Goal: Task Accomplishment & Management: Use online tool/utility

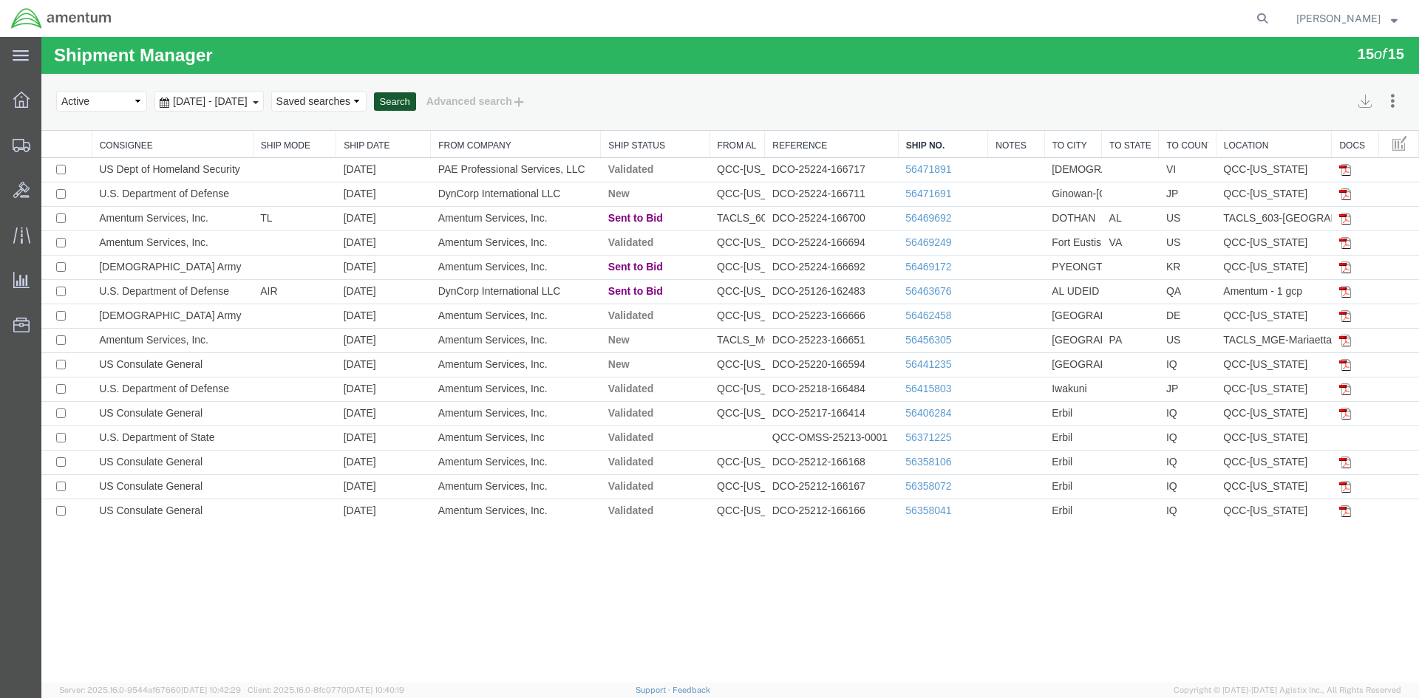
click at [416, 100] on button "Search" at bounding box center [395, 101] width 42 height 19
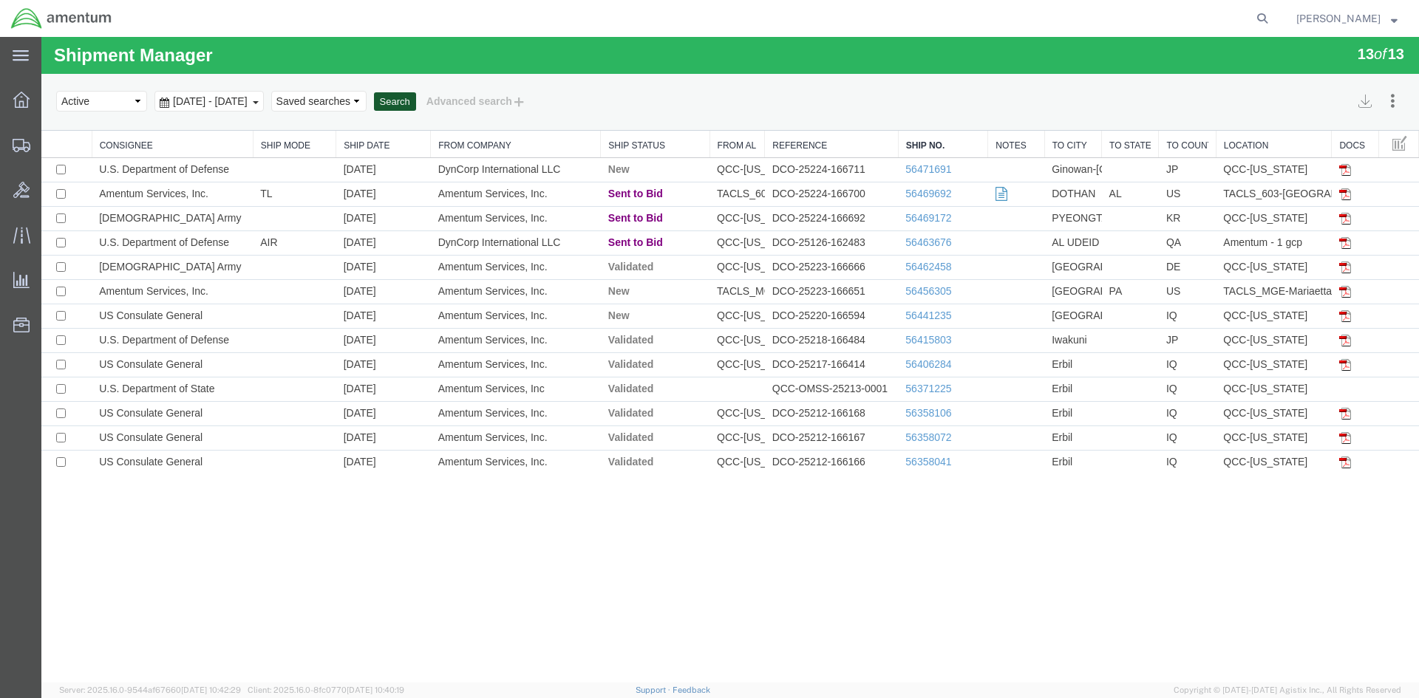
click at [416, 105] on button "Search" at bounding box center [395, 101] width 42 height 19
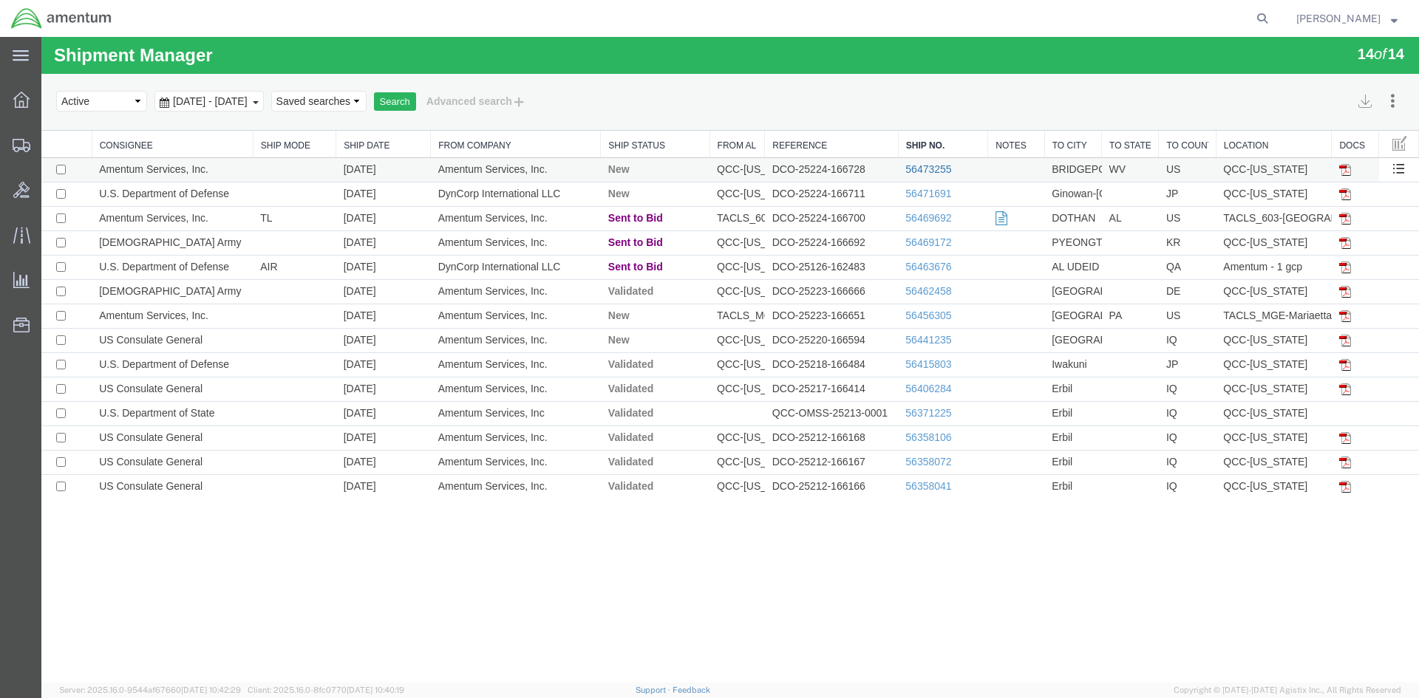
click at [916, 172] on link "56473255" at bounding box center [928, 169] width 46 height 12
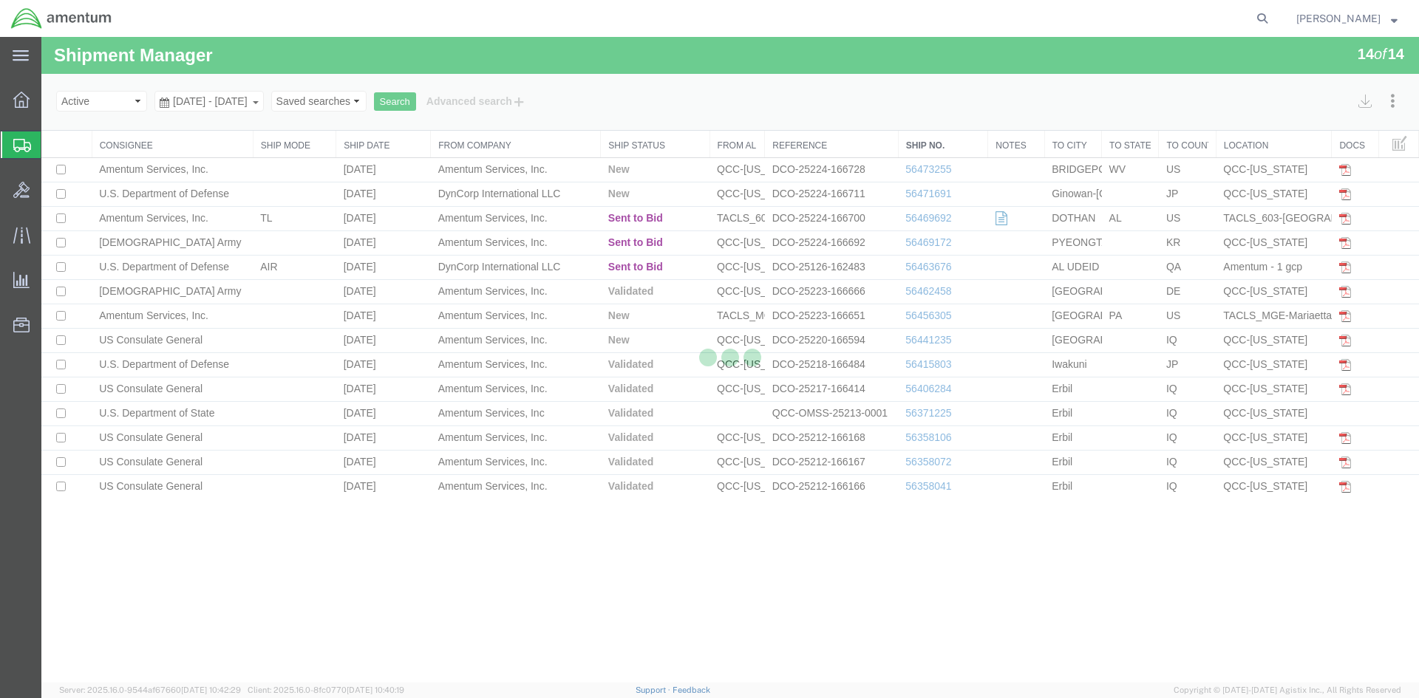
select select "42668"
select select "42717"
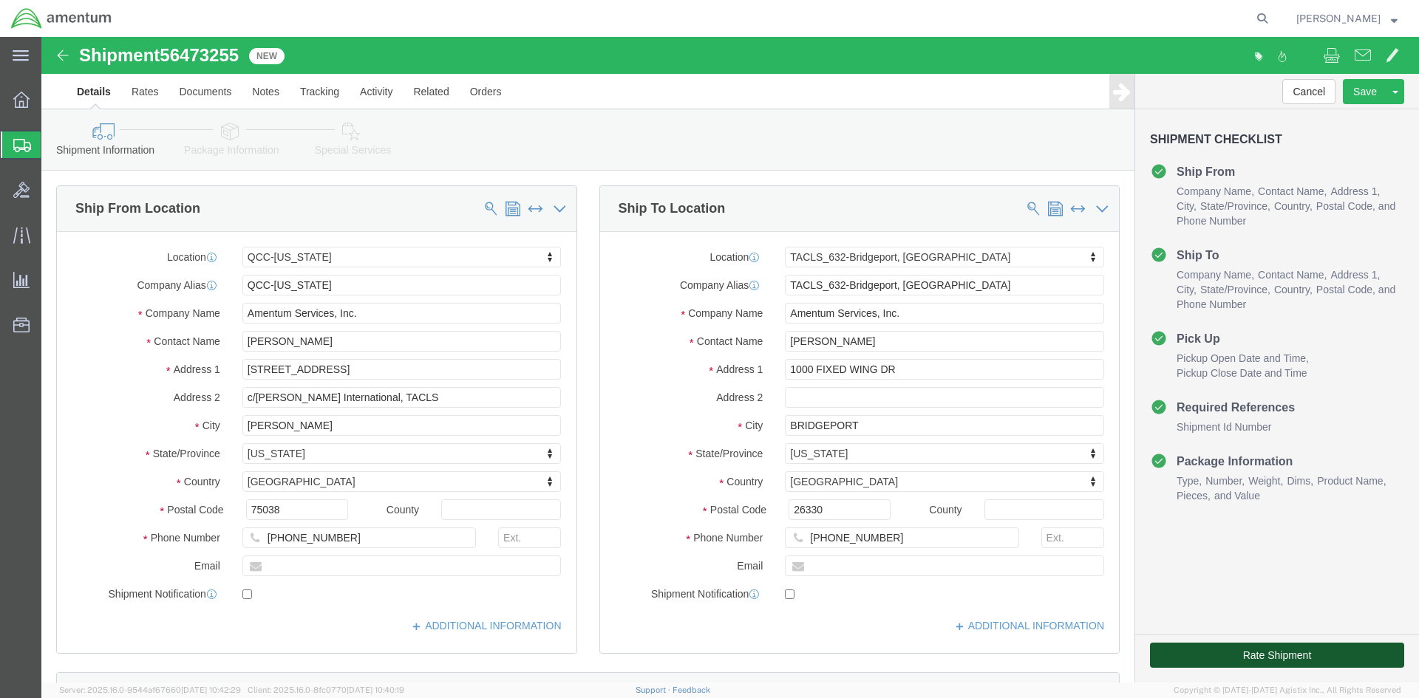
click button "Rate Shipment"
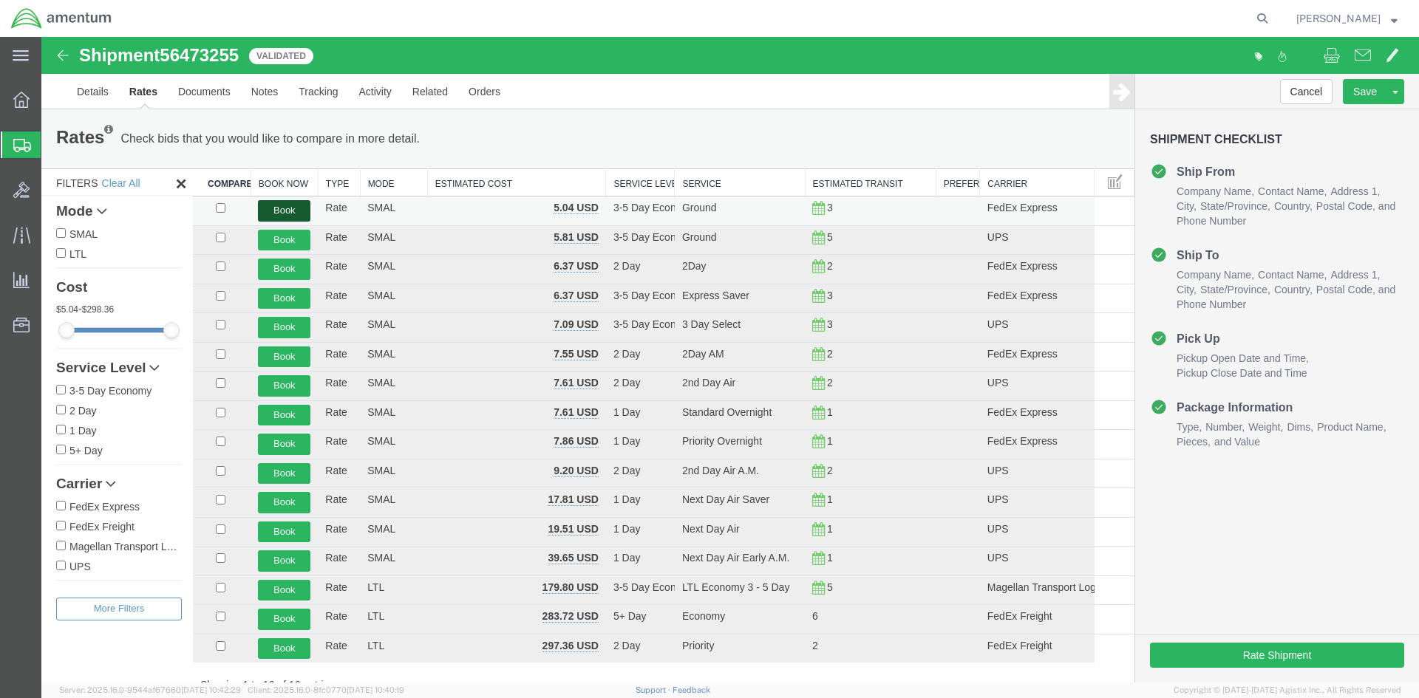
click at [293, 208] on button "Book" at bounding box center [284, 210] width 52 height 21
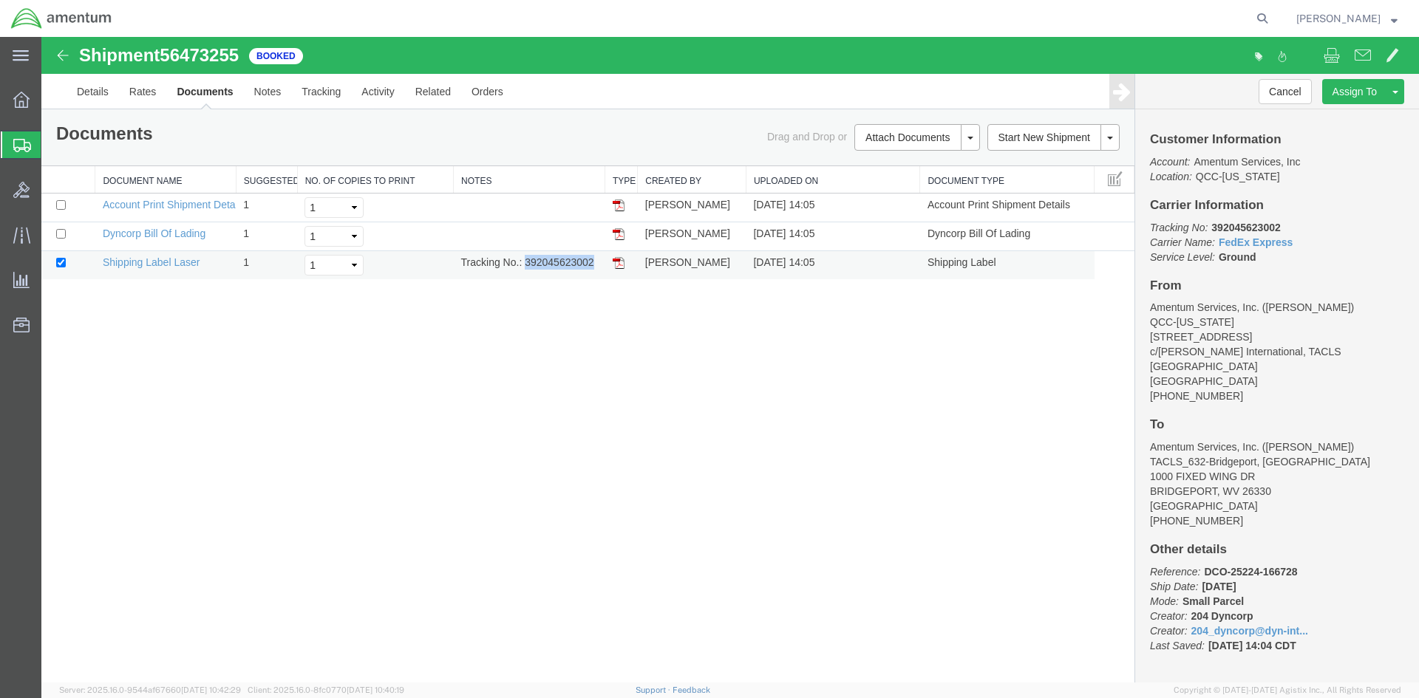
drag, startPoint x: 525, startPoint y: 265, endPoint x: 593, endPoint y: 265, distance: 67.2
click at [593, 265] on td "Tracking No.: 392045623002" at bounding box center [529, 265] width 151 height 29
copy td "392045623002"
click at [622, 266] on img at bounding box center [619, 263] width 12 height 12
click at [51, 102] on span "Overview" at bounding box center [46, 100] width 10 height 30
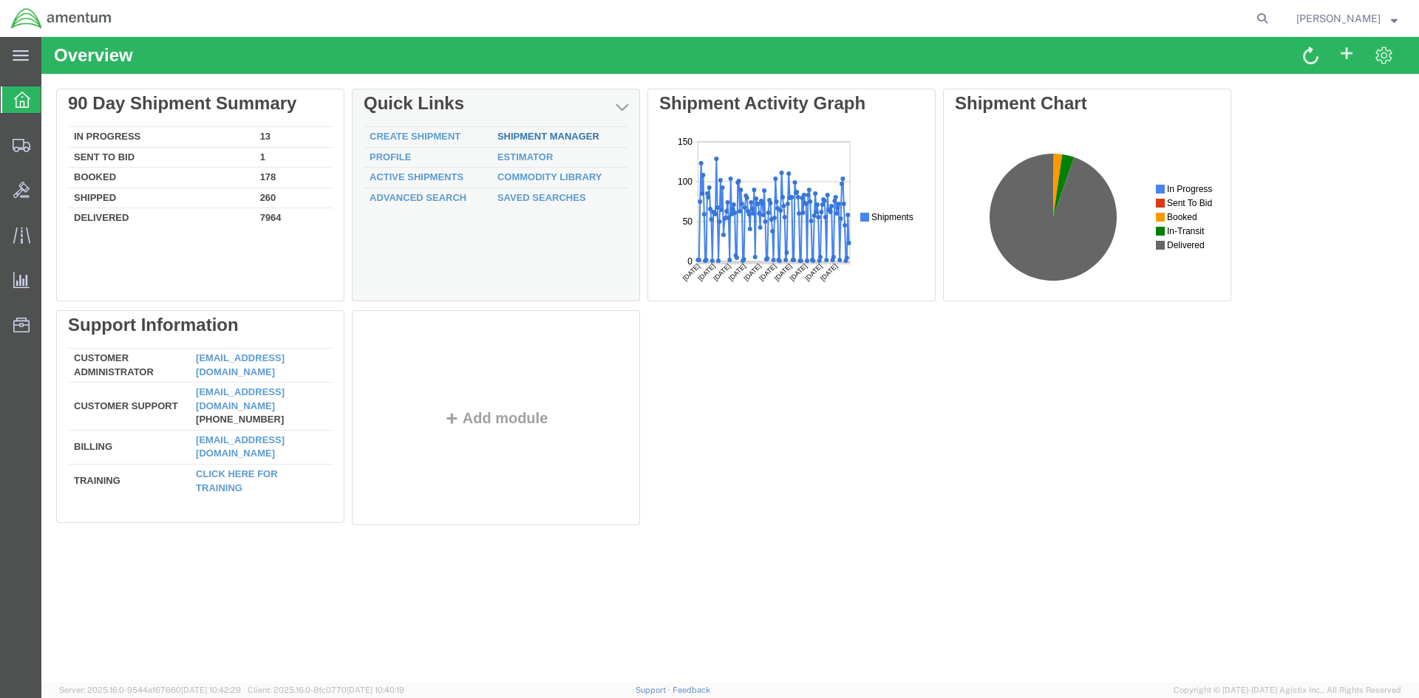
click at [510, 139] on div "Delete 90 Day Shipment Summary In Progress 13 Sent To Bid 1 Booked 178 Shipped …" at bounding box center [730, 310] width 1348 height 443
click at [538, 137] on link "Shipment Manager" at bounding box center [548, 136] width 102 height 11
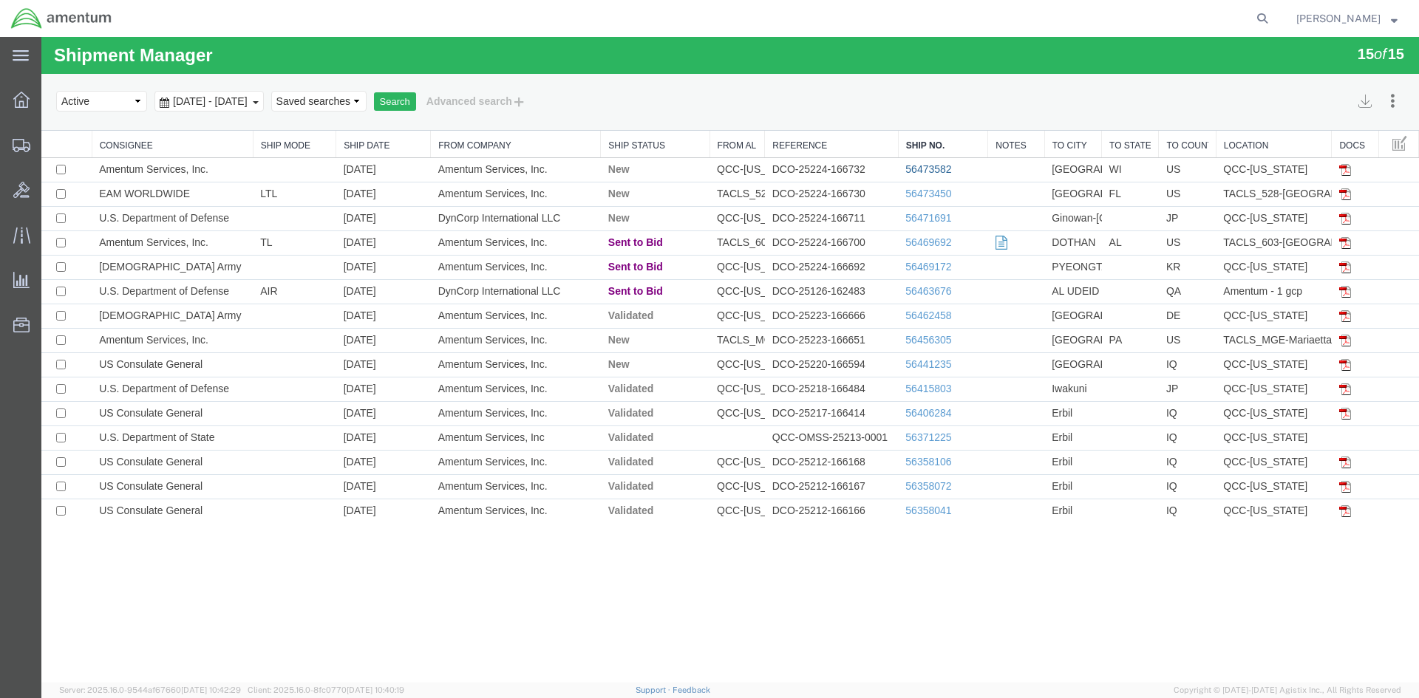
drag, startPoint x: 920, startPoint y: 167, endPoint x: 911, endPoint y: 171, distance: 9.9
click at [919, 169] on link "56473582" at bounding box center [928, 169] width 46 height 12
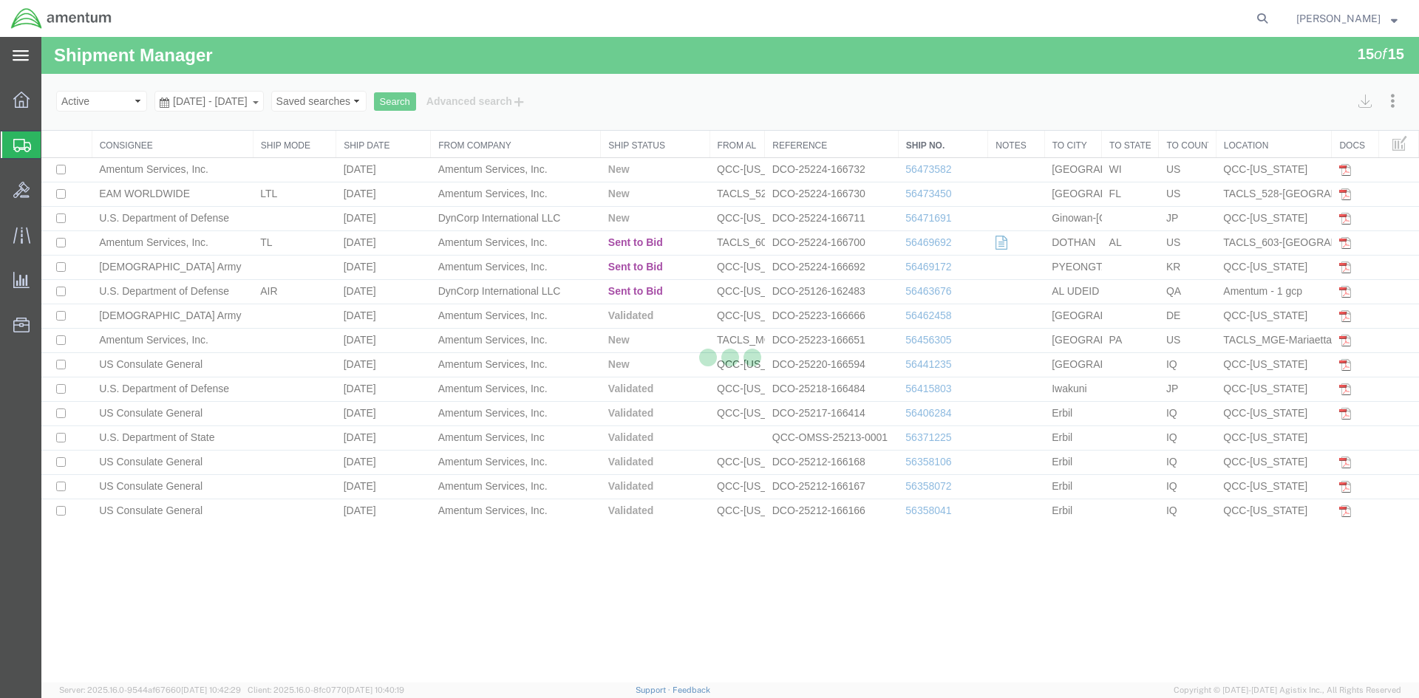
select select "42668"
select select "42749"
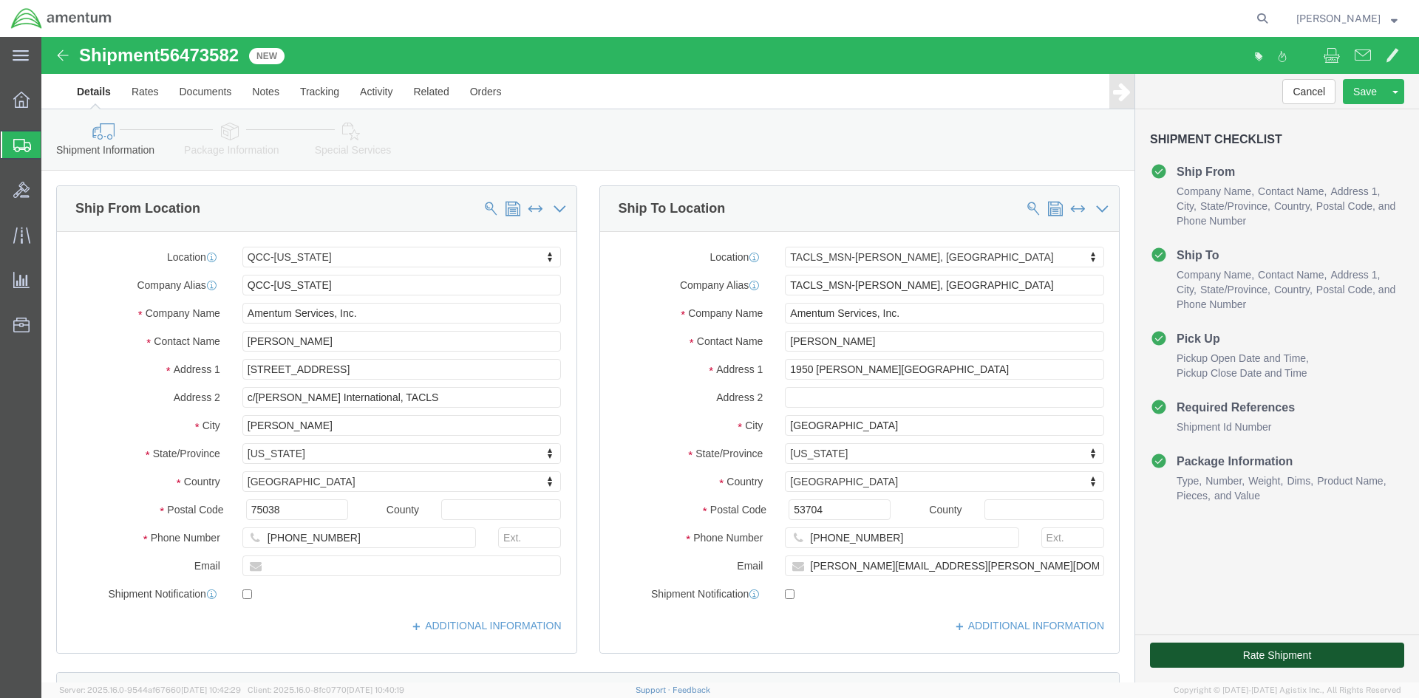
click button "Rate Shipment"
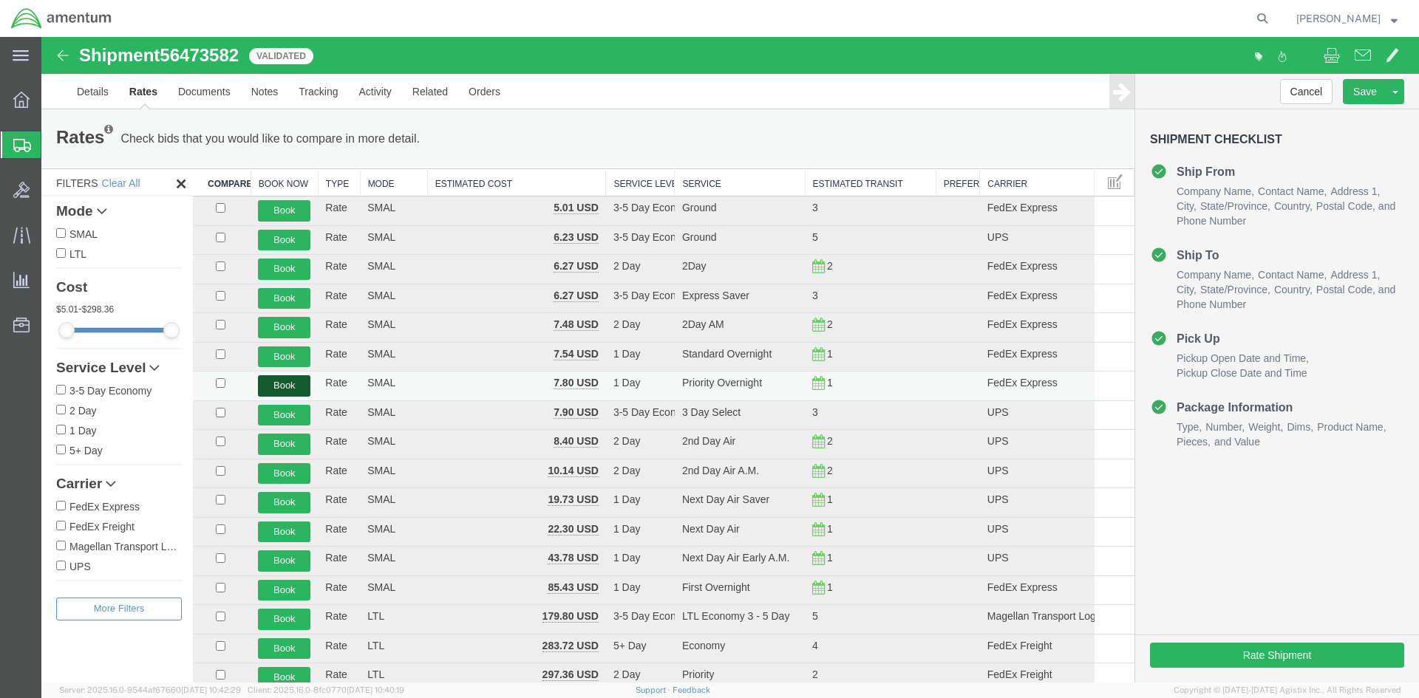
click at [276, 386] on button "Book" at bounding box center [284, 385] width 52 height 21
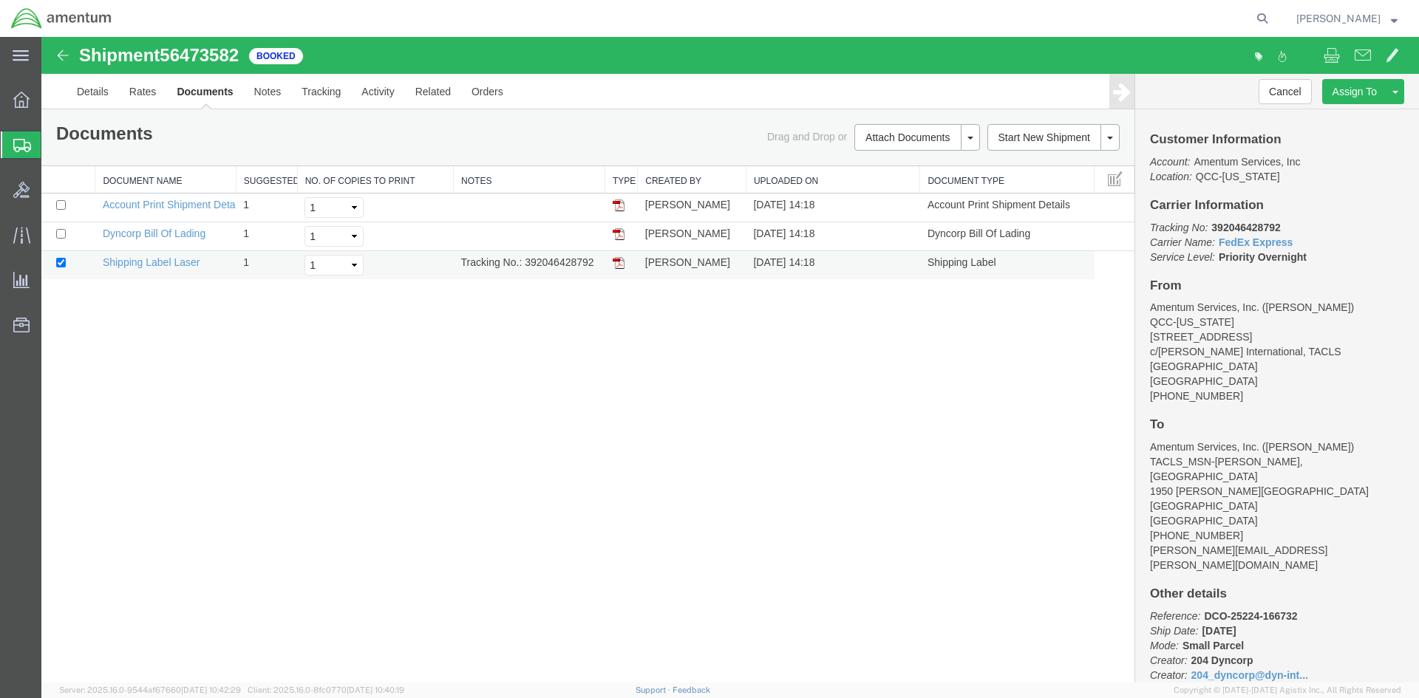
drag, startPoint x: 525, startPoint y: 262, endPoint x: 600, endPoint y: 265, distance: 75.4
click at [600, 265] on td "Tracking No.: 392046428792" at bounding box center [529, 265] width 151 height 29
copy td "392046428792"
click at [621, 262] on img at bounding box center [619, 263] width 12 height 12
click at [51, 103] on span "Overview" at bounding box center [46, 100] width 10 height 30
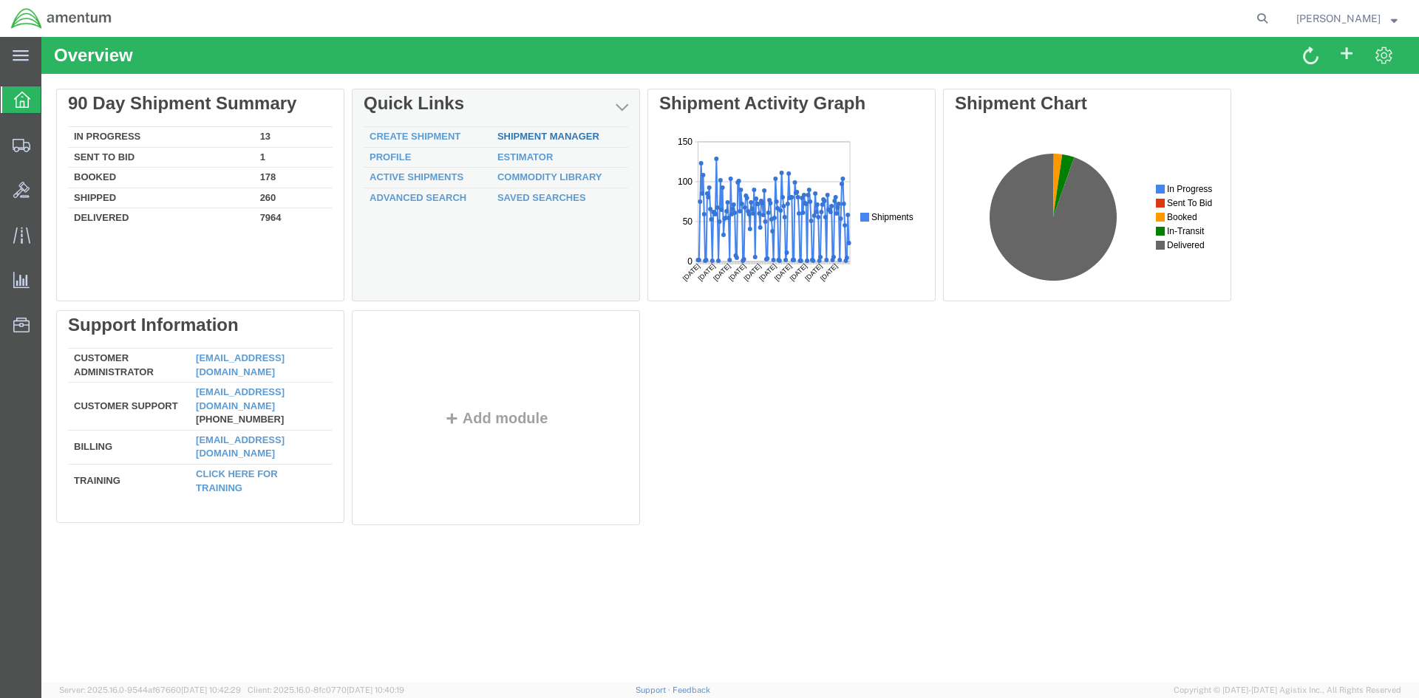
click at [535, 139] on link "Shipment Manager" at bounding box center [548, 136] width 102 height 11
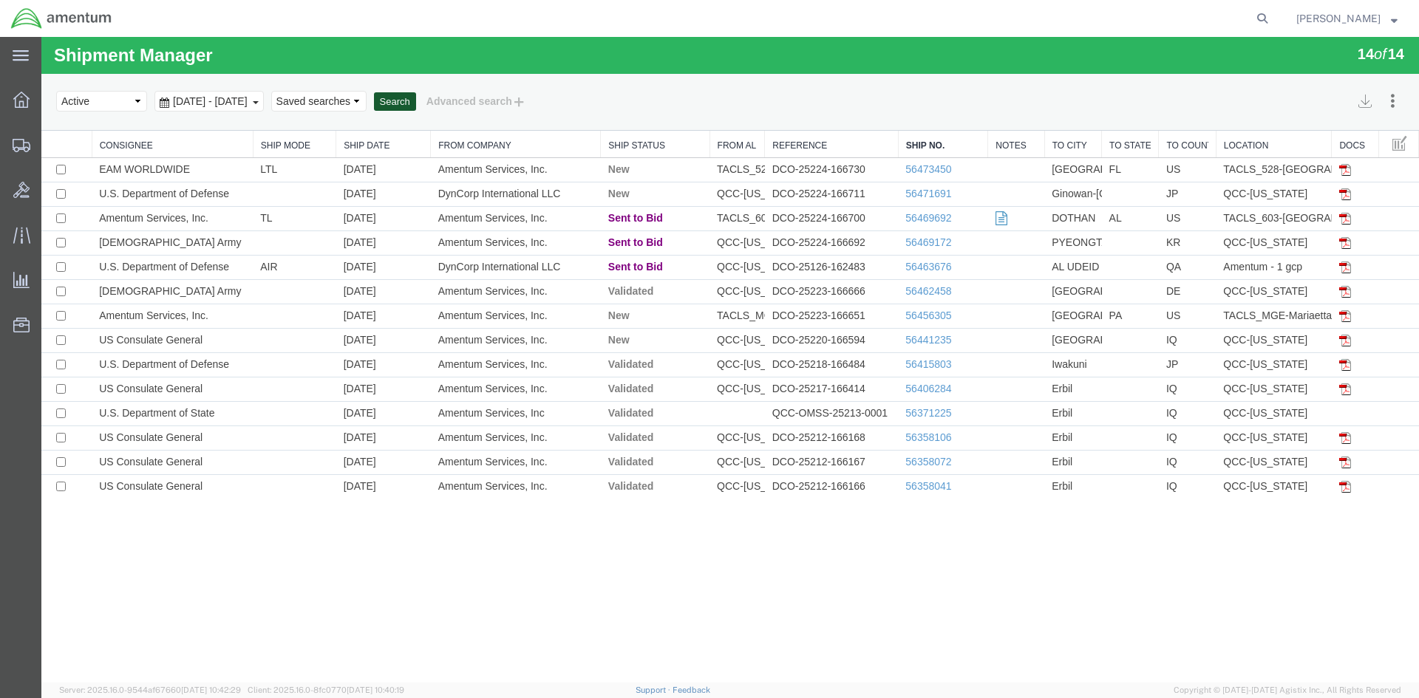
click at [416, 109] on button "Search" at bounding box center [395, 101] width 42 height 19
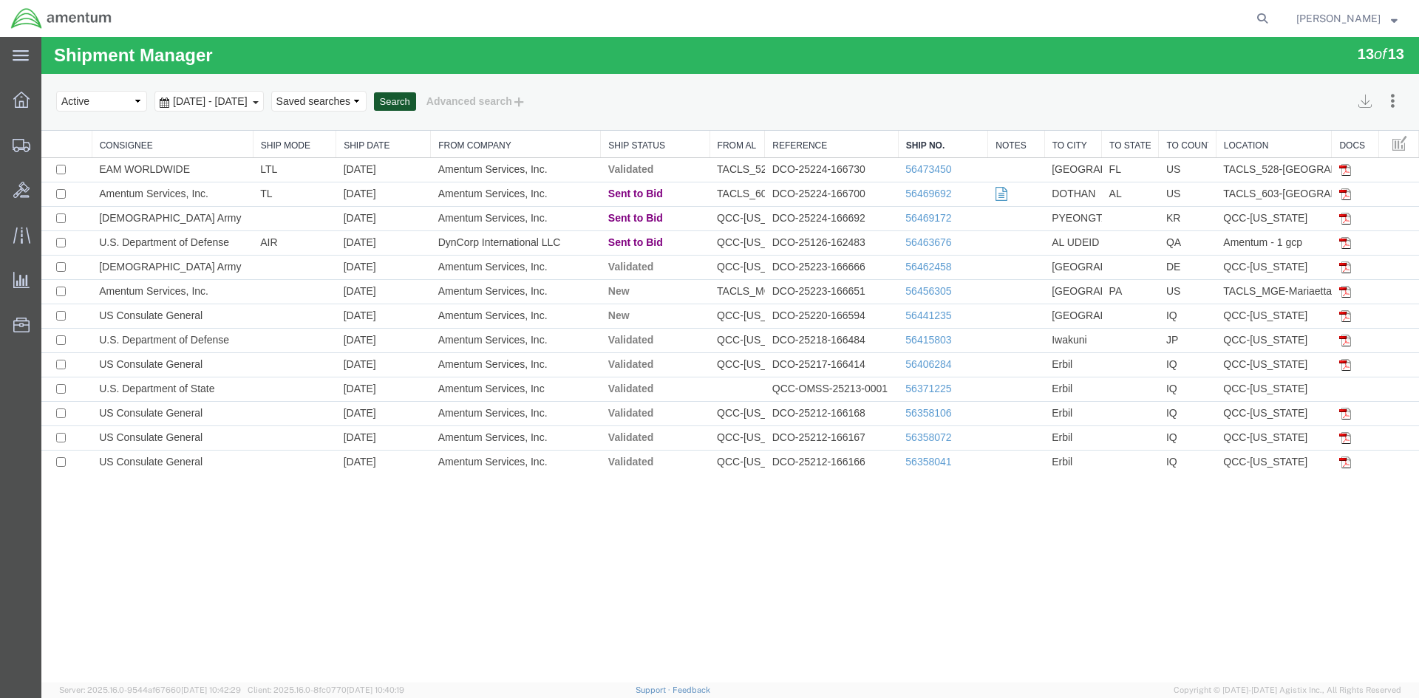
click at [416, 109] on button "Search" at bounding box center [395, 101] width 42 height 19
click at [416, 103] on button "Search" at bounding box center [395, 101] width 42 height 19
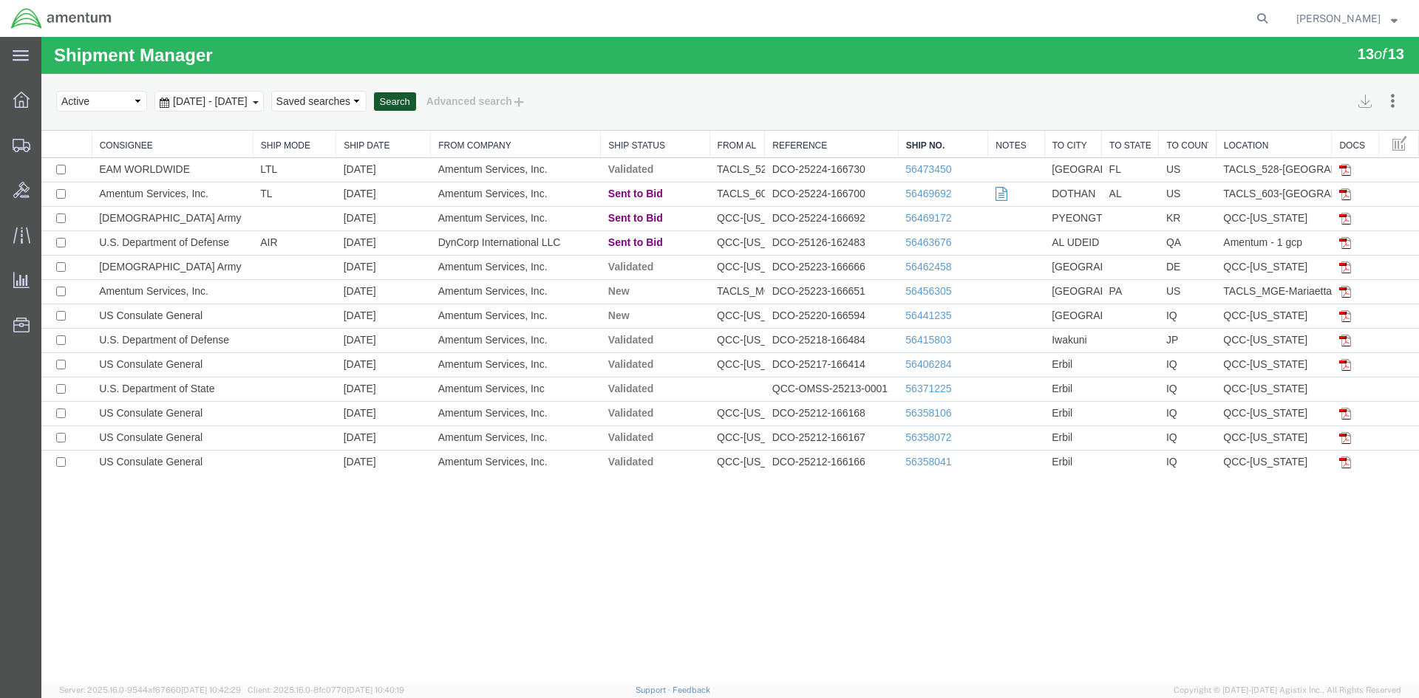
click at [416, 103] on button "Search" at bounding box center [395, 101] width 42 height 19
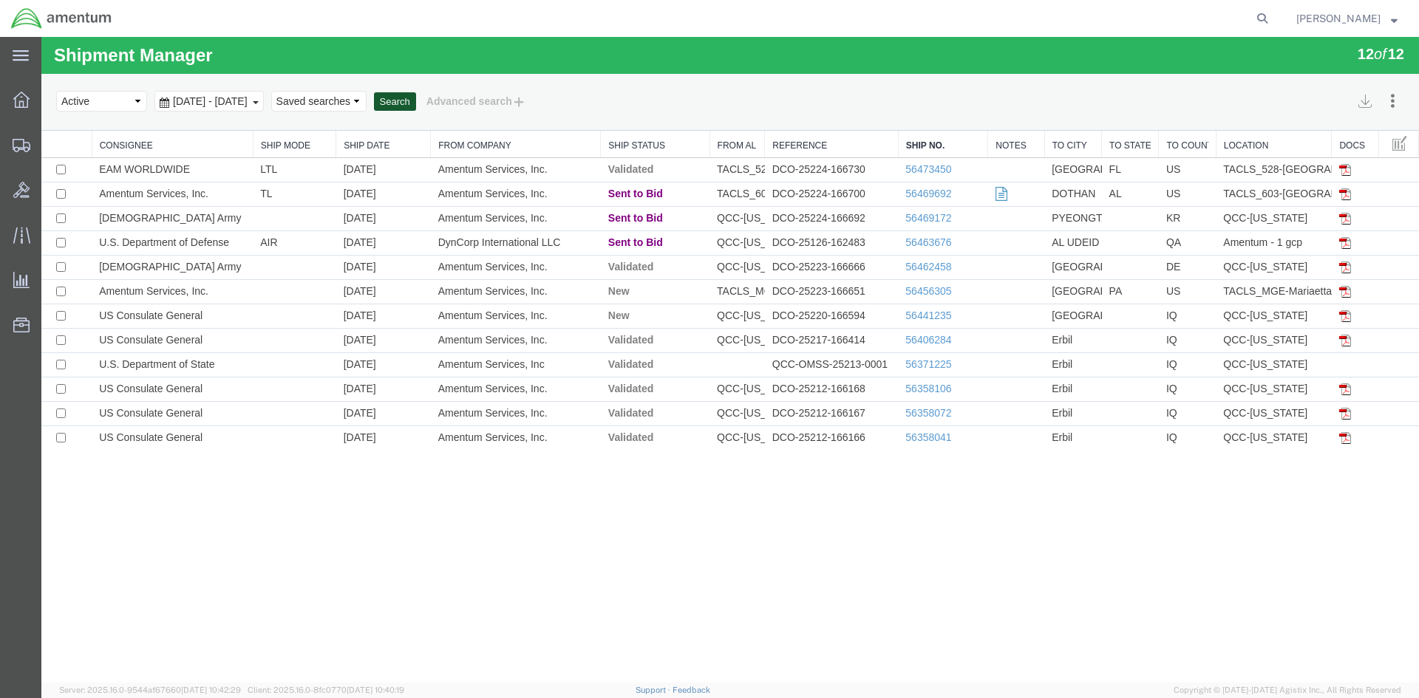
click at [416, 103] on button "Search" at bounding box center [395, 101] width 42 height 19
click at [416, 104] on button "Search" at bounding box center [395, 101] width 42 height 19
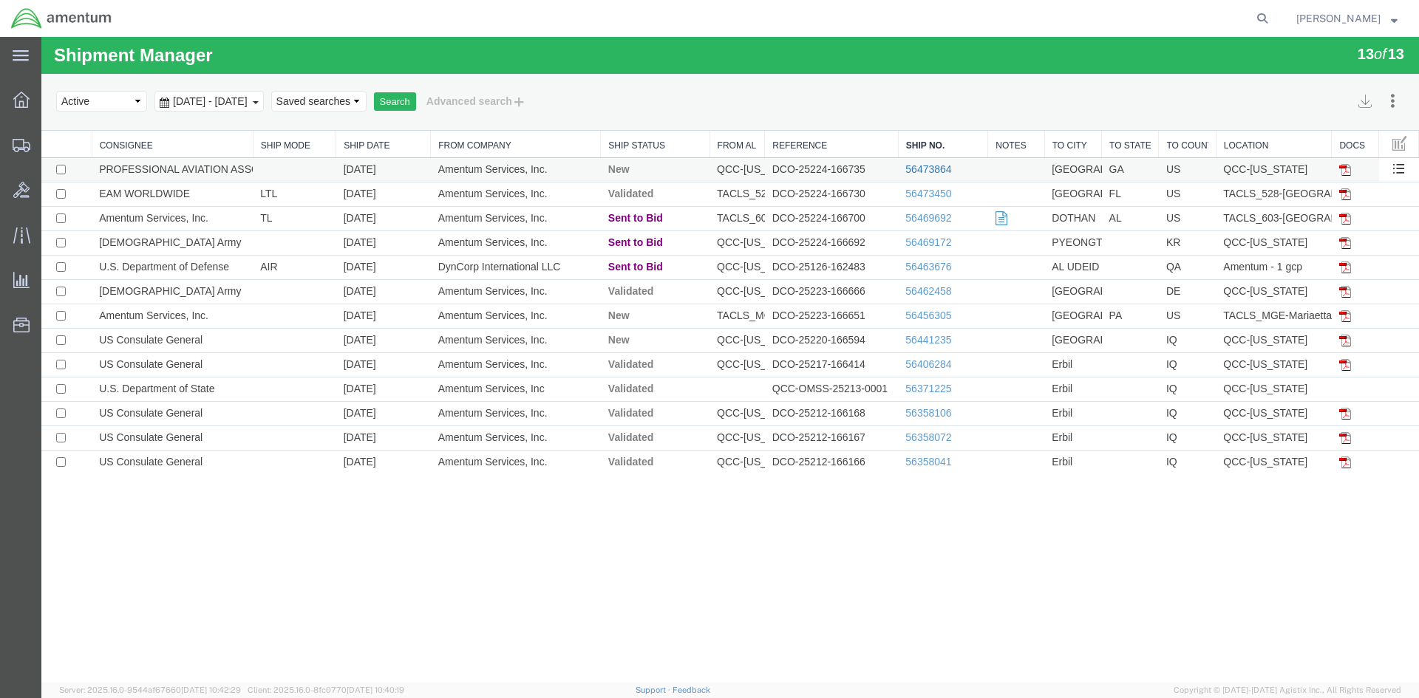
click at [933, 168] on link "56473864" at bounding box center [928, 169] width 46 height 12
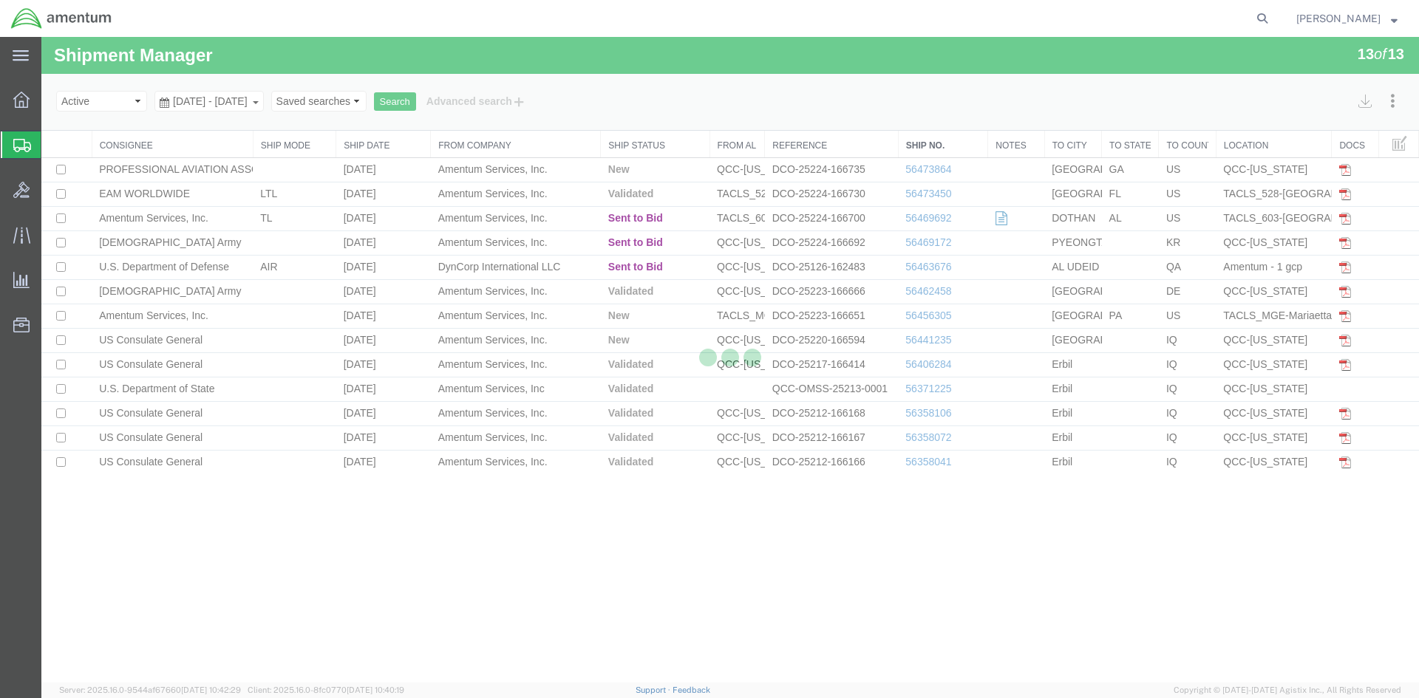
select select "42668"
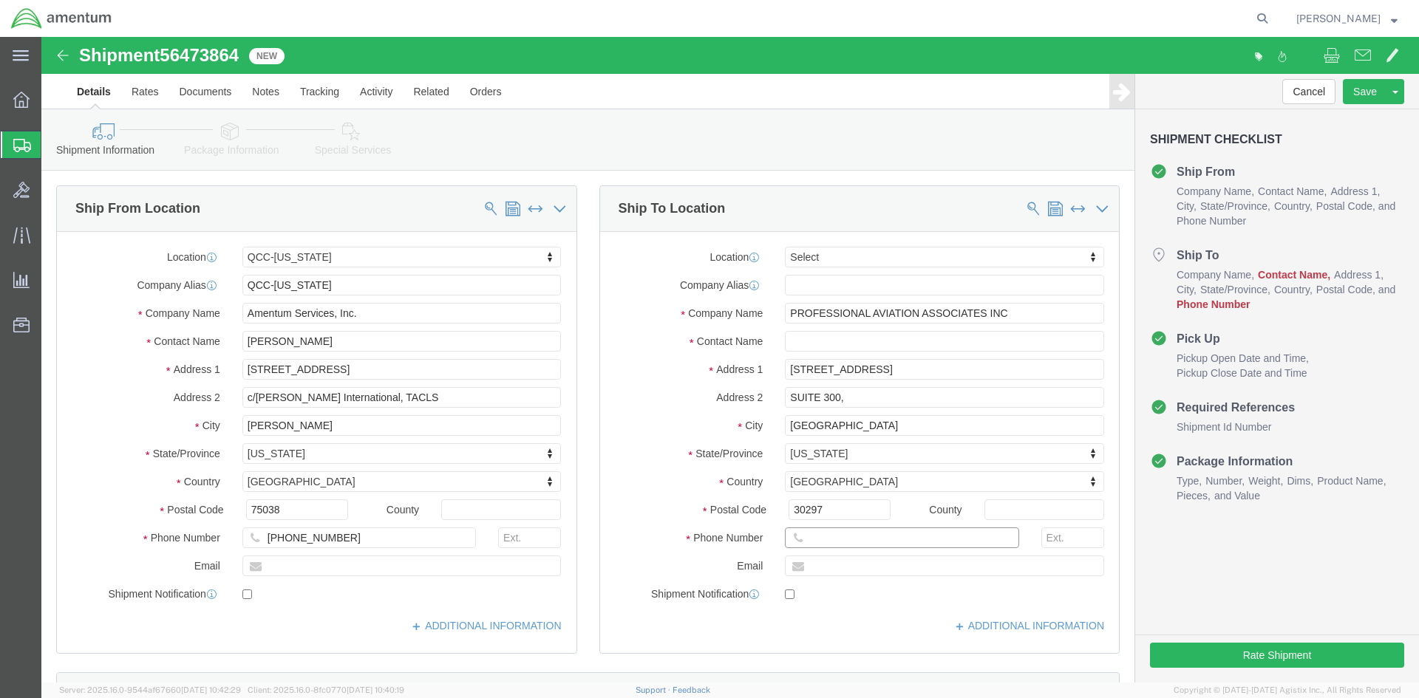
click input "text"
type input "[PERSON_NAME]"
click input "text"
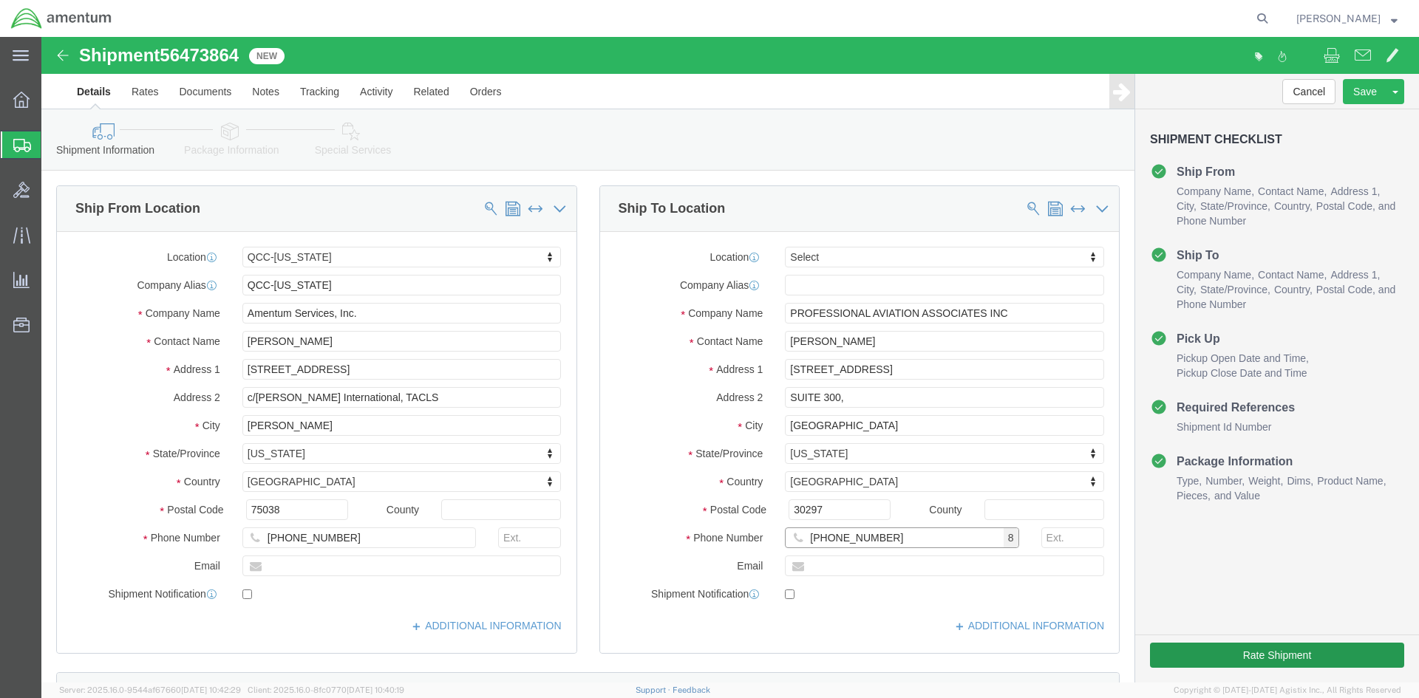
type input "[PHONE_NUMBER]"
click button "Rate Shipment"
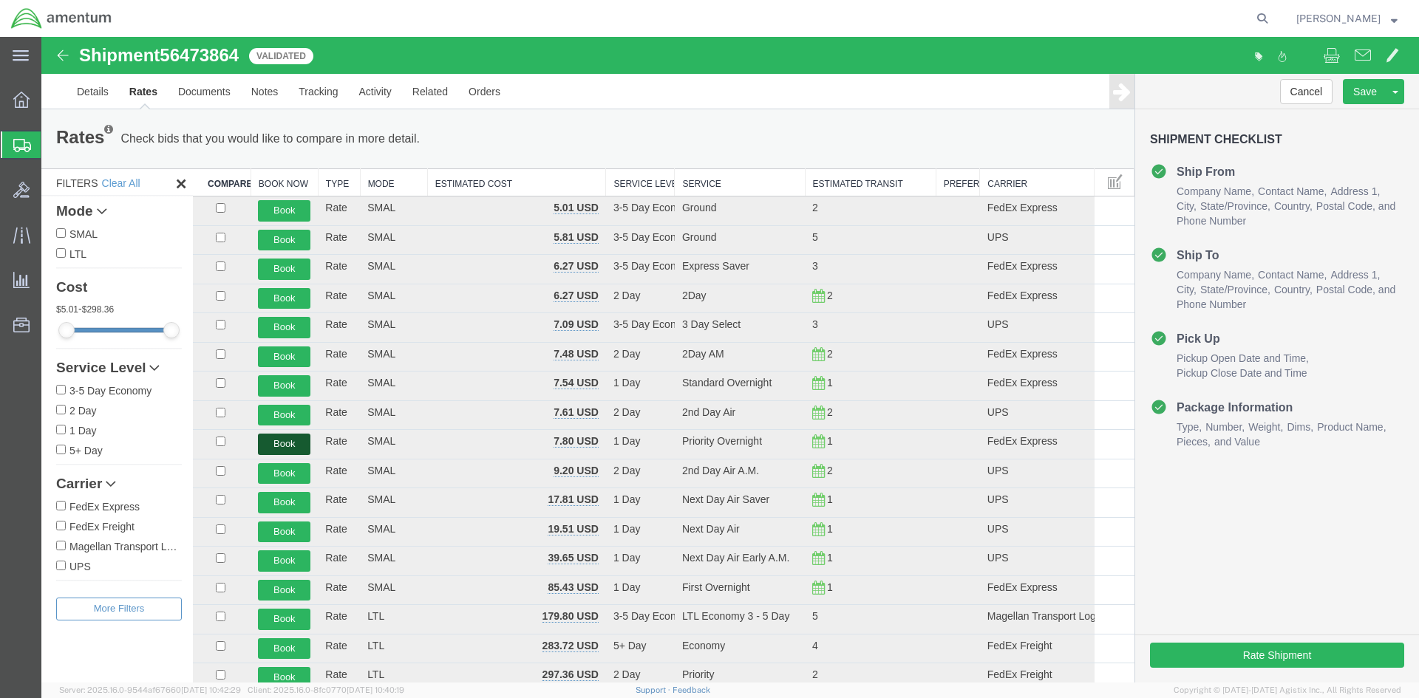
click at [290, 446] on button "Book" at bounding box center [284, 444] width 52 height 21
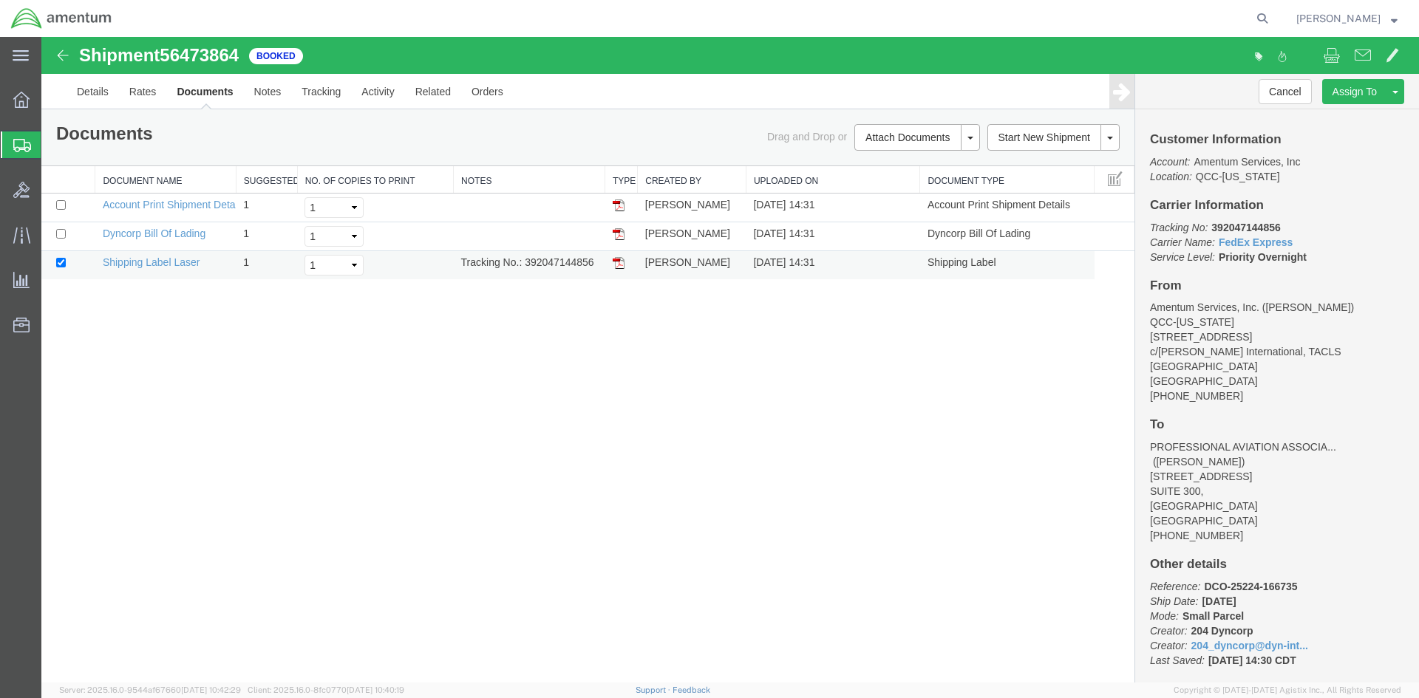
drag, startPoint x: 525, startPoint y: 262, endPoint x: 600, endPoint y: 263, distance: 75.4
click at [600, 263] on td "Tracking No.: 392047144856" at bounding box center [529, 265] width 151 height 29
copy td "392047144856"
drag, startPoint x: 616, startPoint y: 263, endPoint x: 54, endPoint y: 338, distance: 567.3
click at [616, 263] on img at bounding box center [619, 263] width 12 height 12
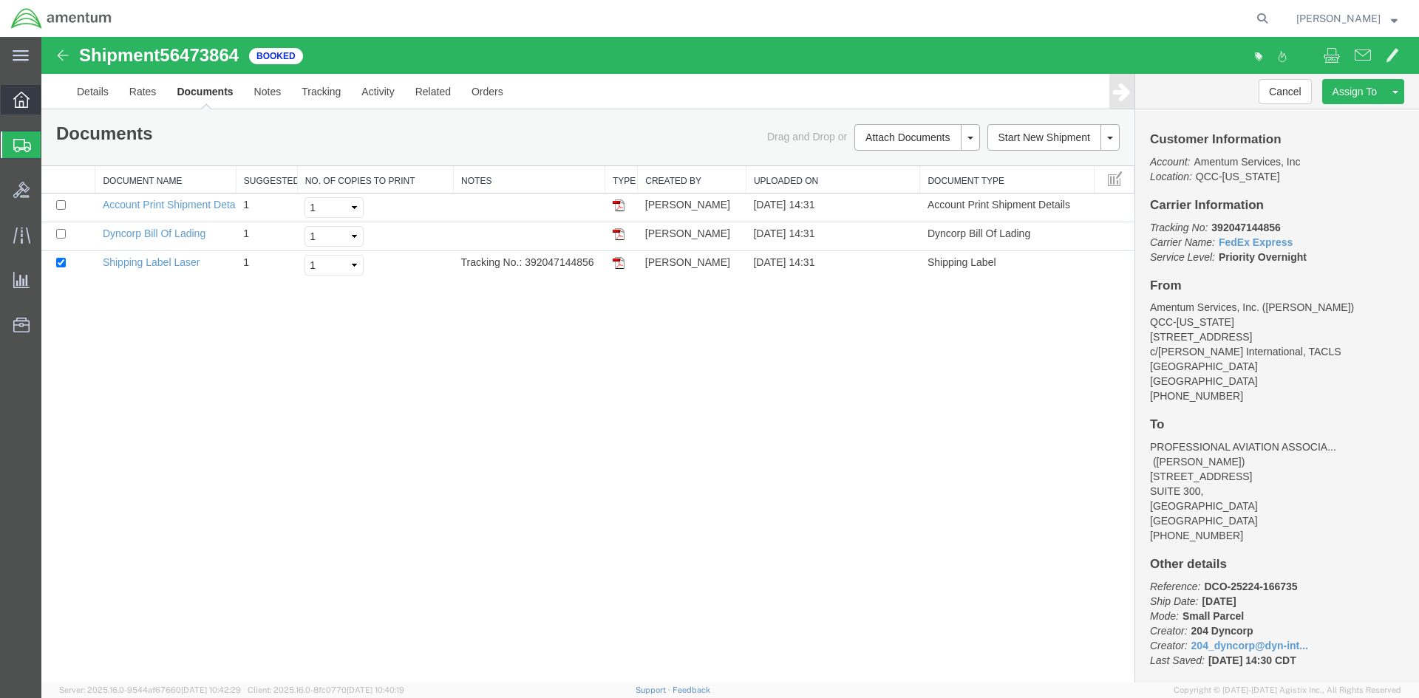
click at [51, 94] on span "Overview" at bounding box center [46, 100] width 10 height 30
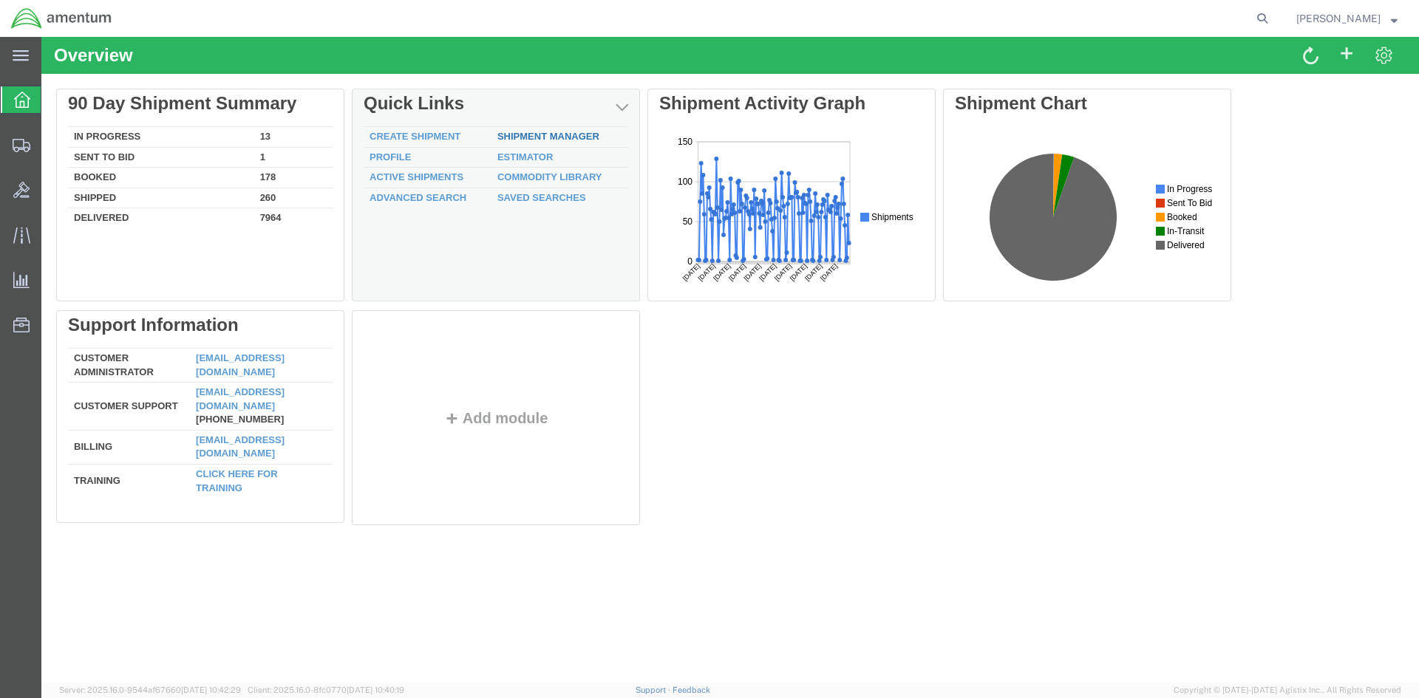
click at [559, 137] on link "Shipment Manager" at bounding box center [548, 136] width 102 height 11
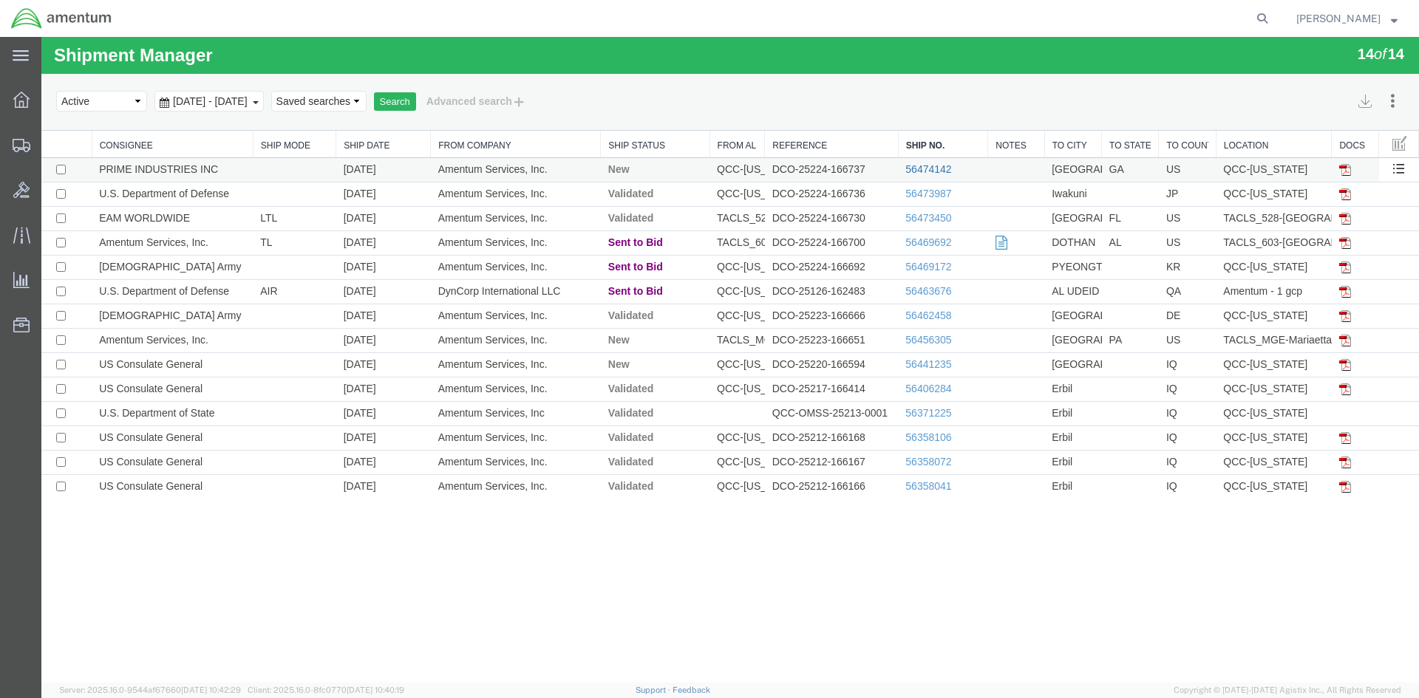
click at [943, 173] on link "56474142" at bounding box center [928, 169] width 46 height 12
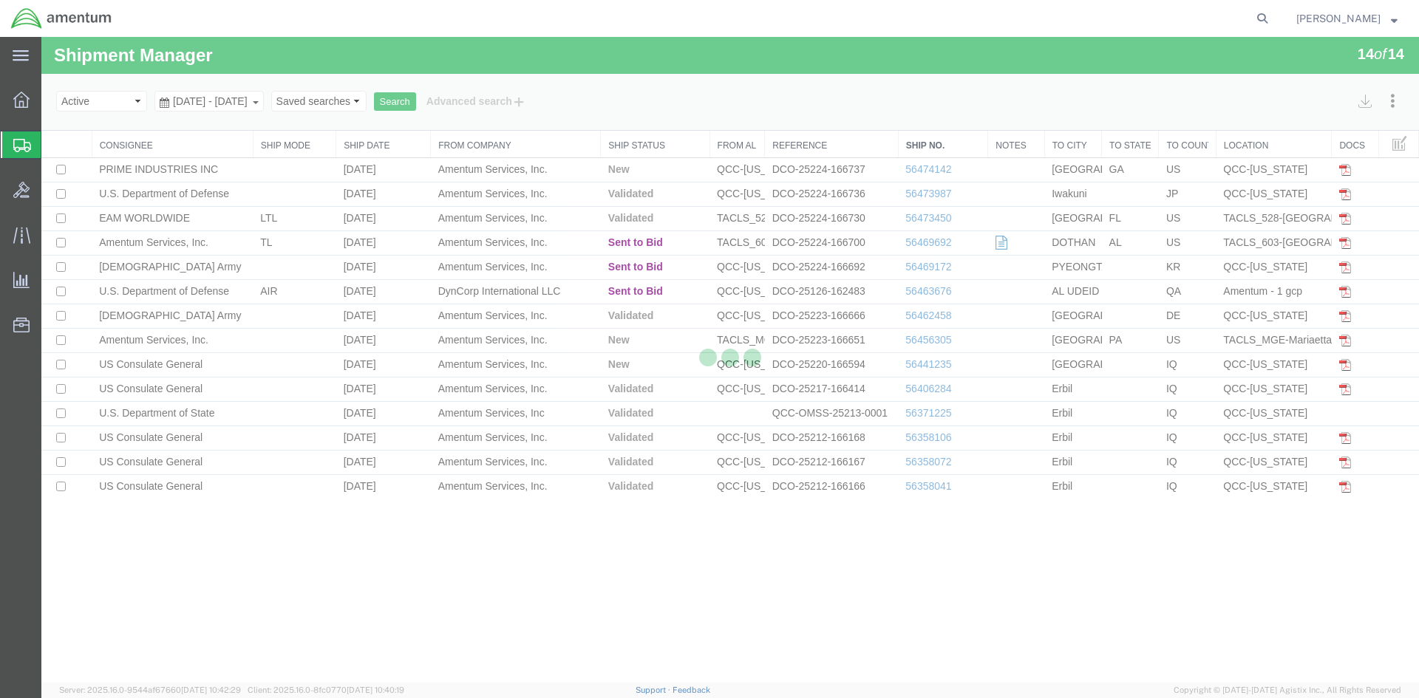
select select "42668"
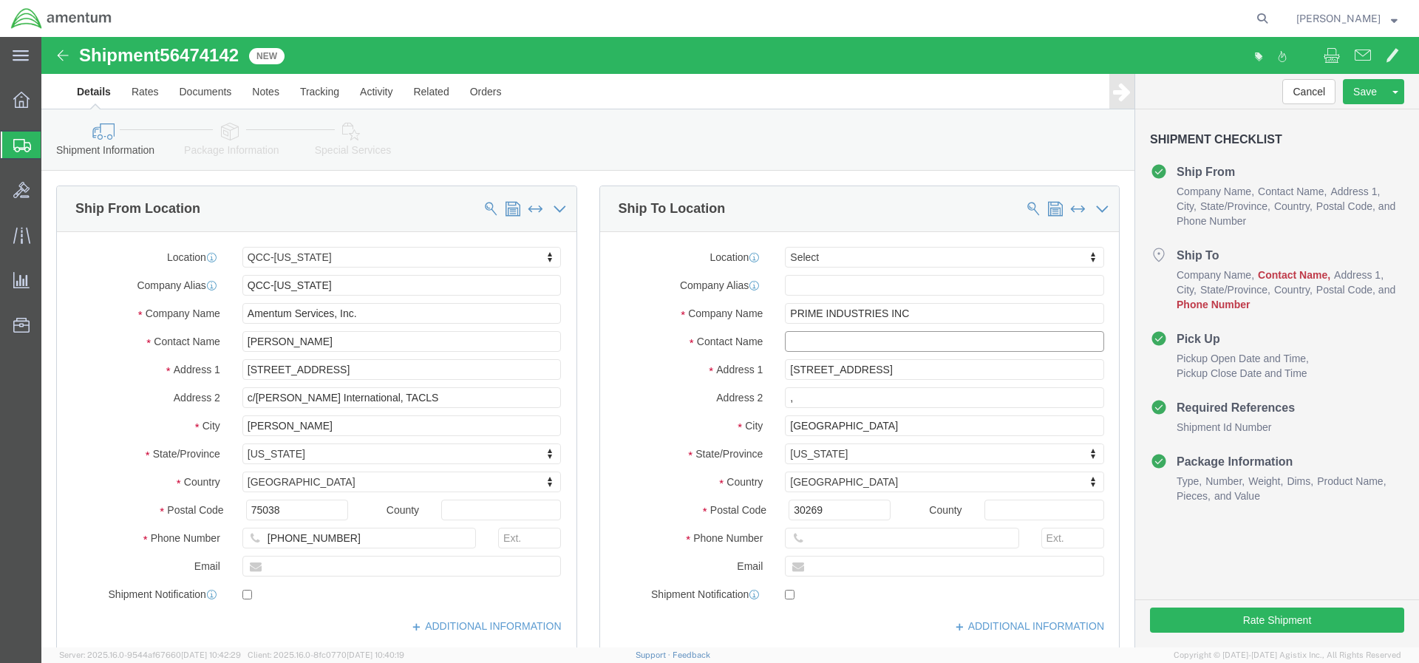
click input "text"
type input "[PERSON_NAME]"
click input "text"
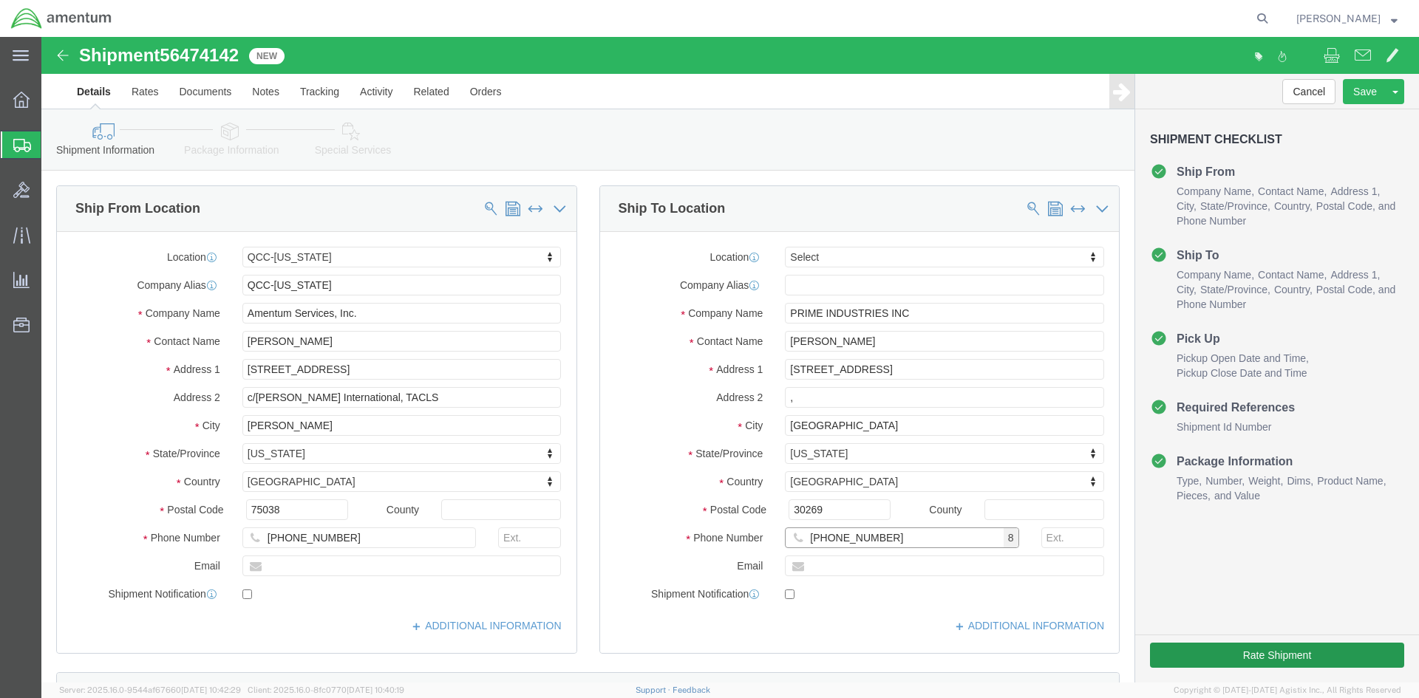
type input "[PHONE_NUMBER]"
click button "Rate Shipment"
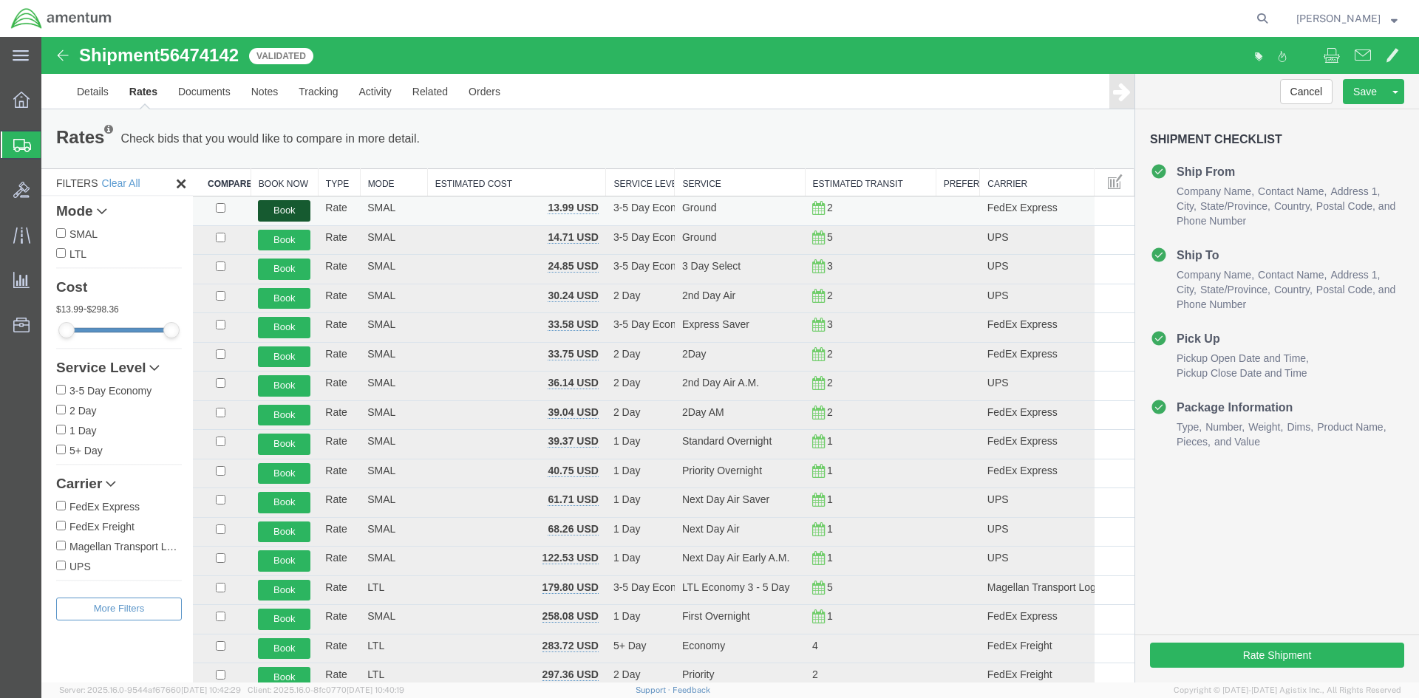
click at [276, 210] on button "Book" at bounding box center [284, 210] width 52 height 21
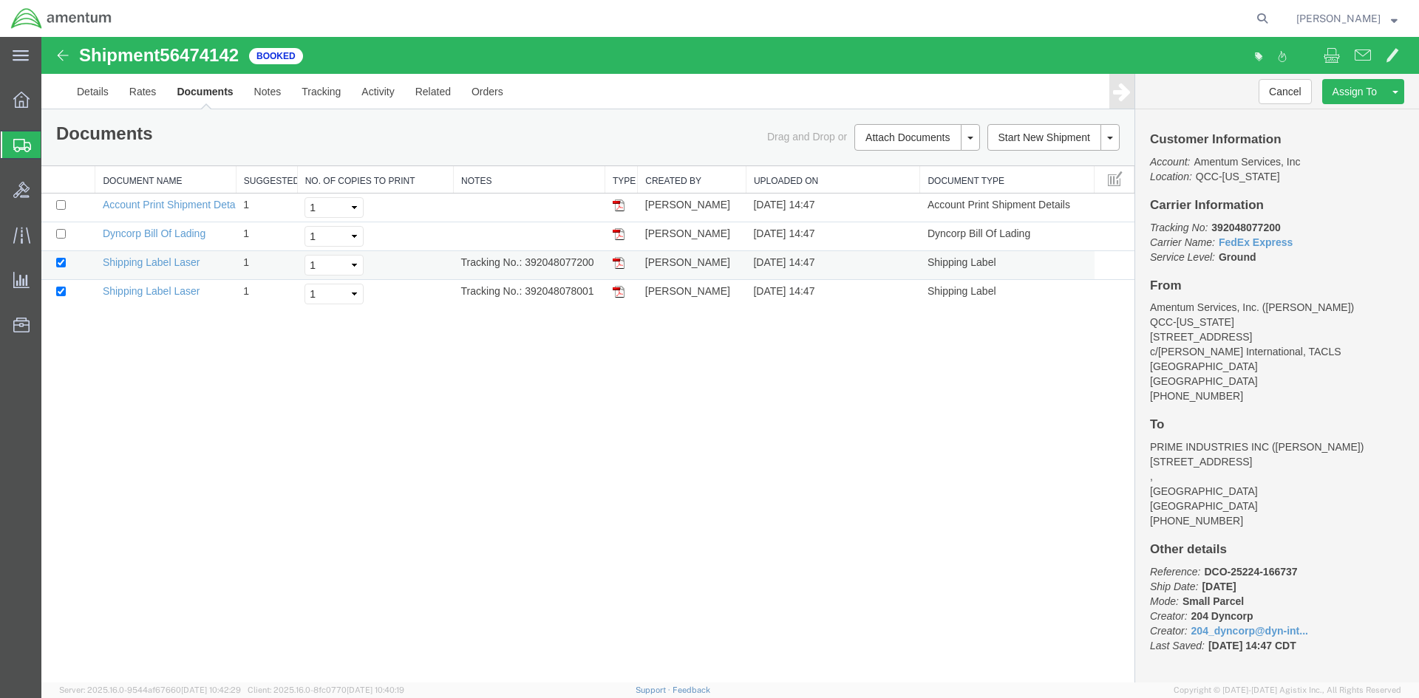
click at [619, 260] on img at bounding box center [619, 263] width 12 height 12
drag, startPoint x: 624, startPoint y: 296, endPoint x: 57, endPoint y: 388, distance: 574.3
click at [624, 296] on img at bounding box center [619, 292] width 12 height 12
click at [33, 101] on div at bounding box center [21, 100] width 41 height 30
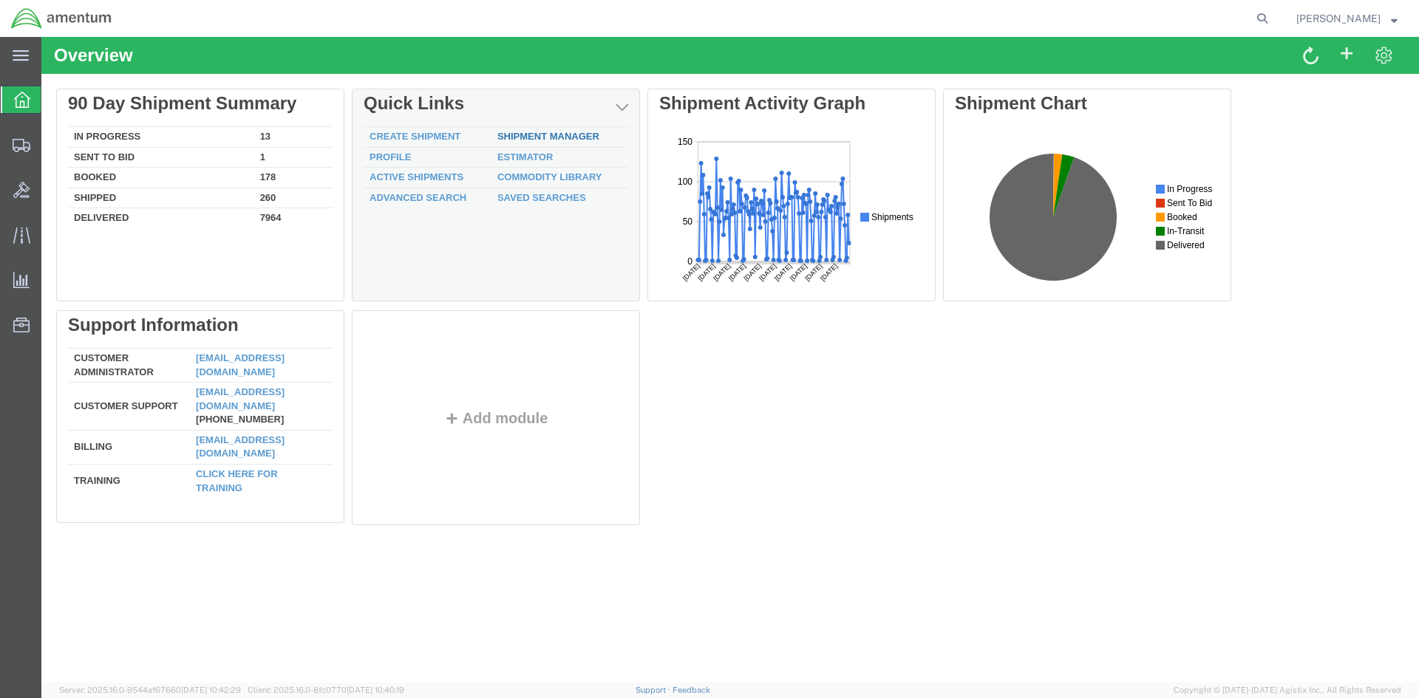
click at [519, 139] on div "Delete 90 Day Shipment Summary In Progress 13 Sent To Bid 1 Booked 178 Shipped …" at bounding box center [730, 310] width 1348 height 443
click at [520, 139] on link "Shipment Manager" at bounding box center [548, 136] width 102 height 11
